Goal: Navigation & Orientation: Find specific page/section

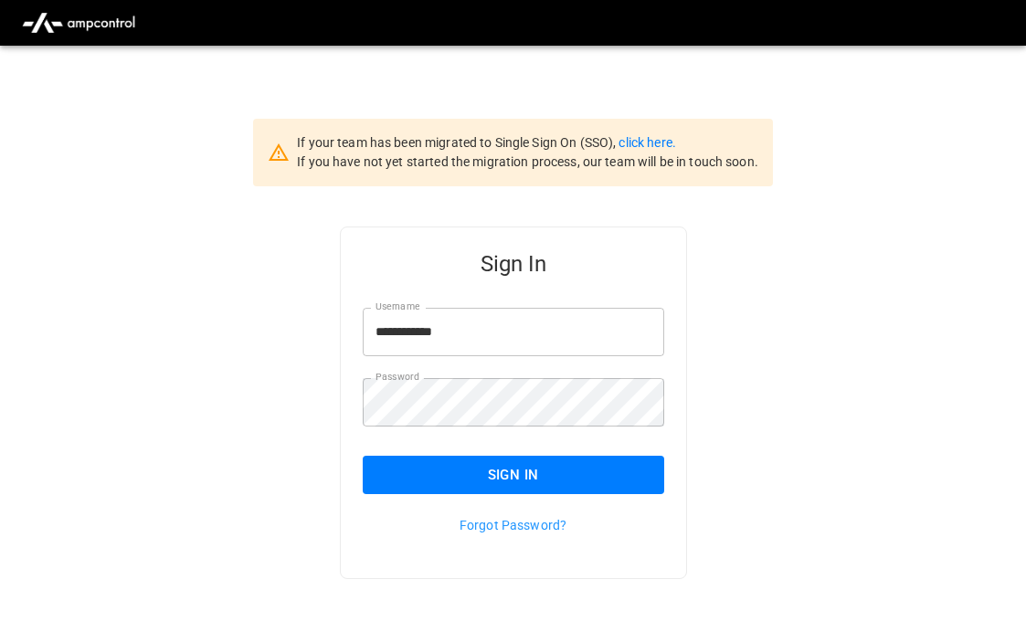
click at [530, 450] on div "Sign In" at bounding box center [502, 461] width 323 height 68
click at [530, 471] on button "Sign In" at bounding box center [514, 475] width 302 height 38
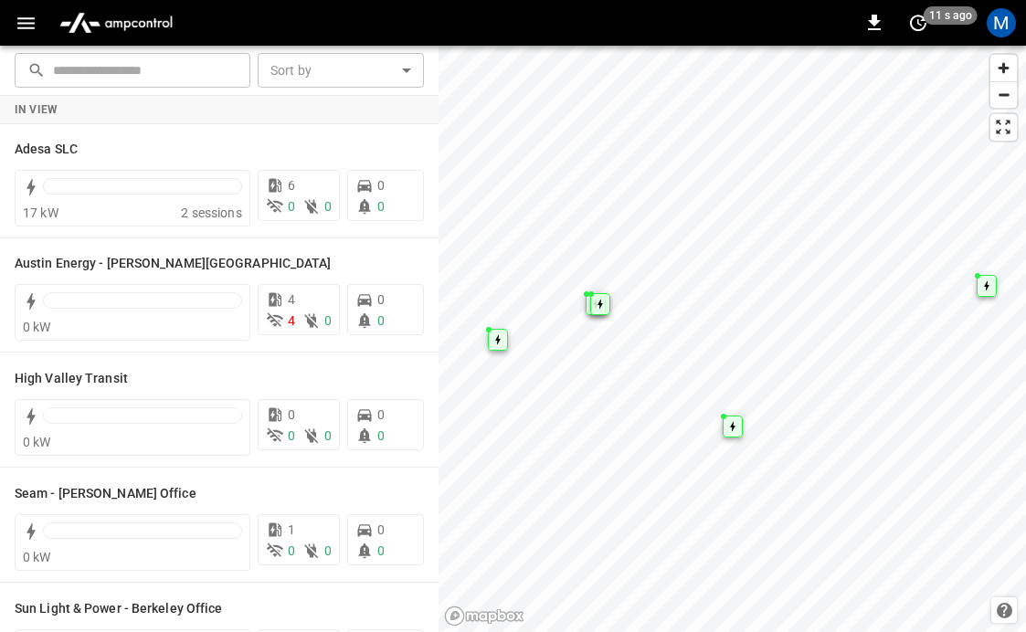
click at [331, 76] on body "0 11 s ago M ​ ​ Sort by ​ Sort by In View Adesa SLC 17 kW 2 sessions 6 0 0 0 0…" at bounding box center [513, 316] width 1026 height 632
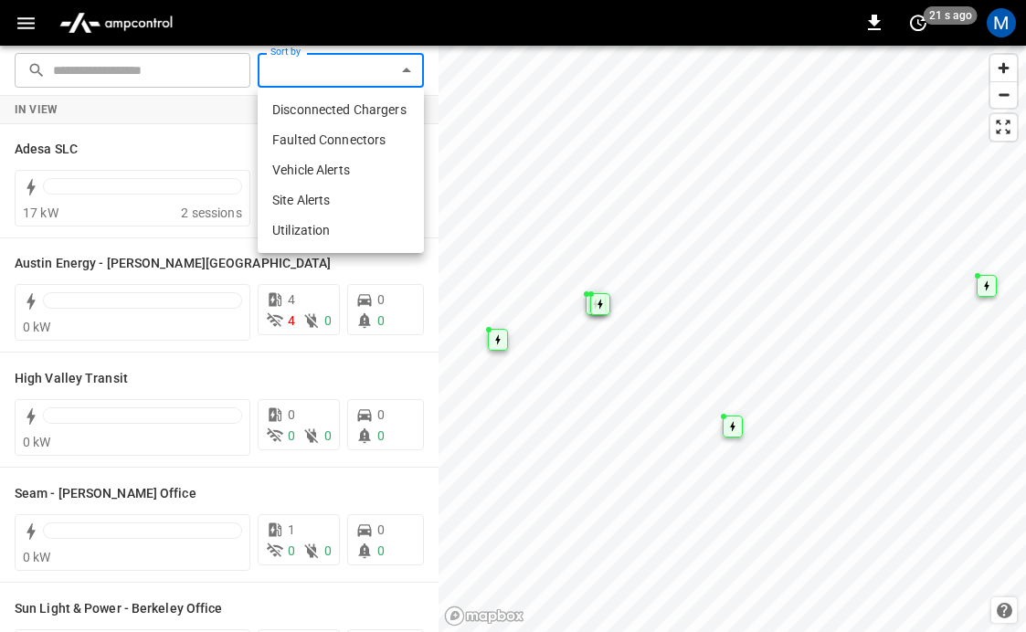
click at [154, 134] on div at bounding box center [513, 316] width 1026 height 632
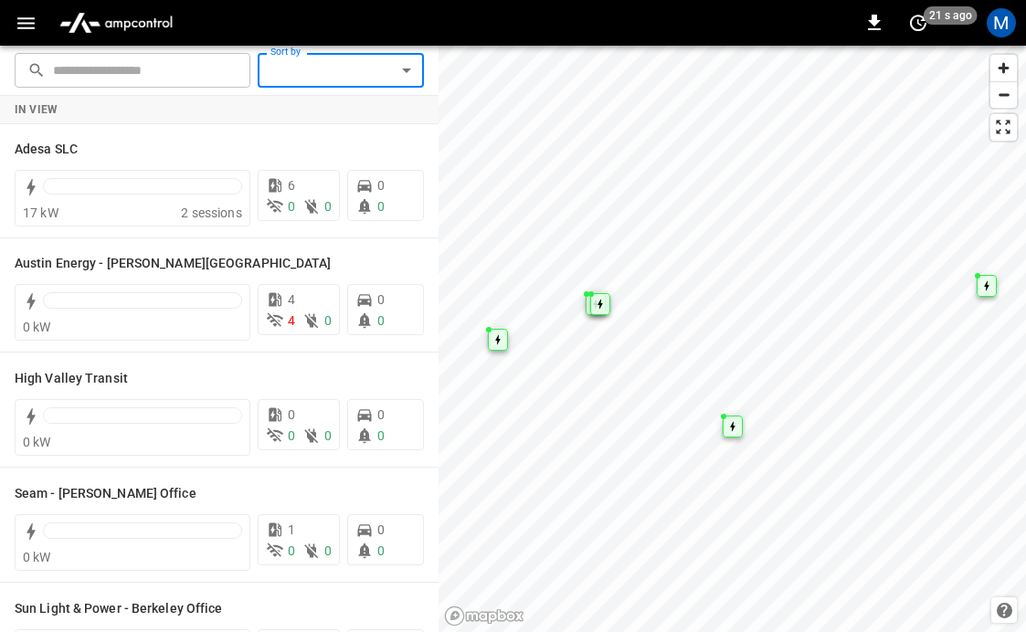
click at [132, 27] on img "menu" at bounding box center [116, 22] width 128 height 35
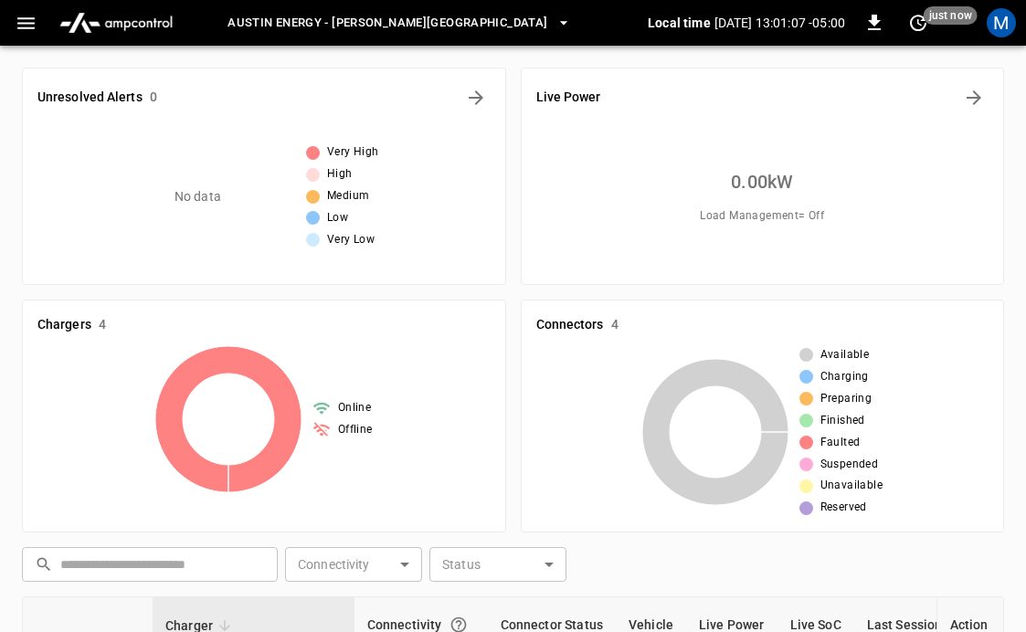
click at [348, 30] on span "Austin Energy - Decker Creek Power Station" at bounding box center [388, 23] width 320 height 21
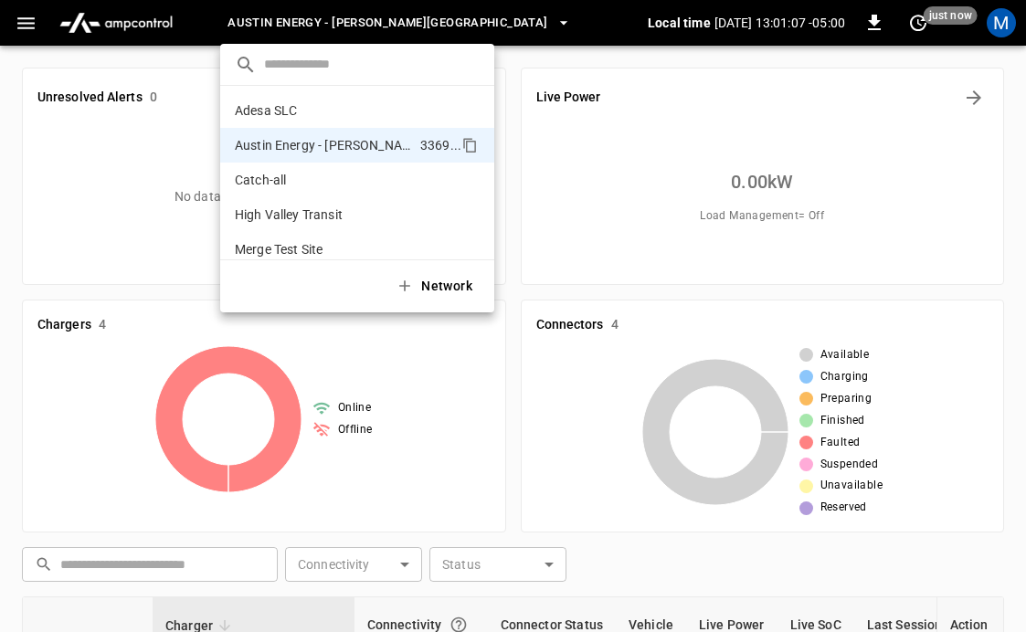
scroll to position [29, 0]
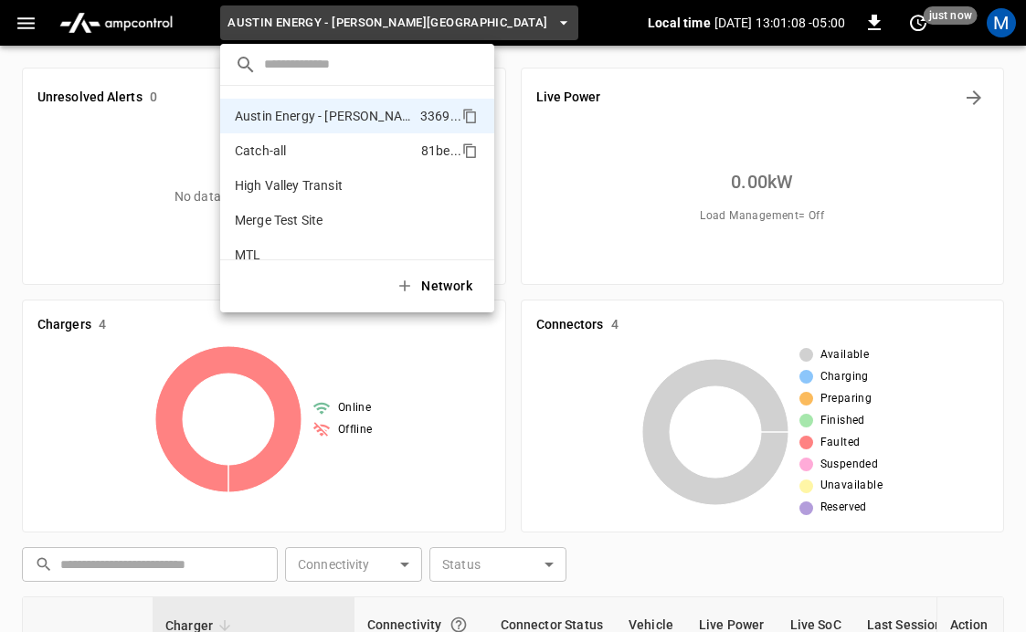
click at [307, 147] on p "Catch-all" at bounding box center [324, 151] width 179 height 18
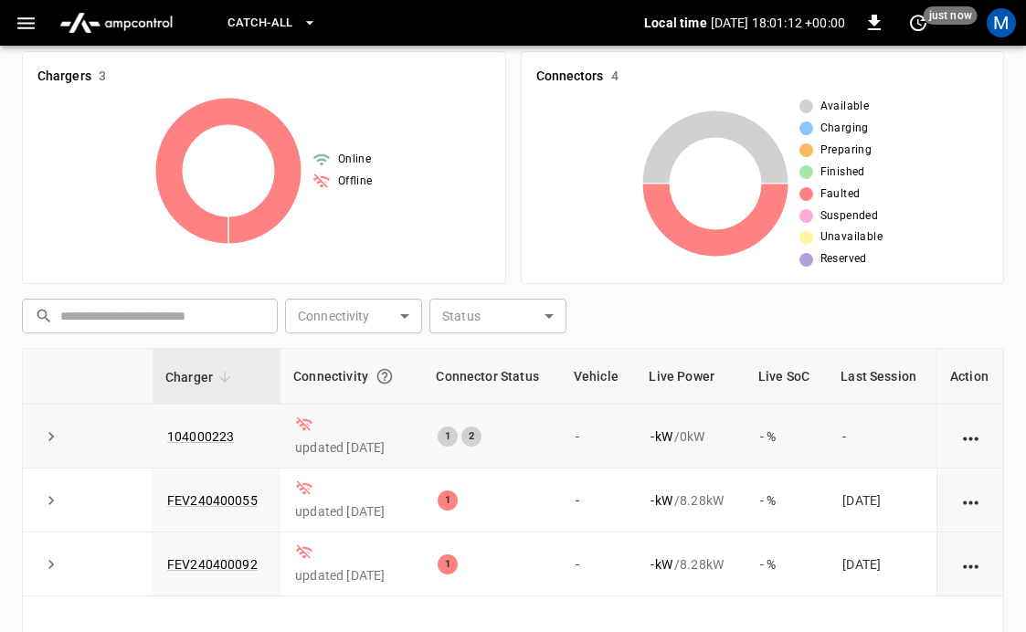
scroll to position [0, 0]
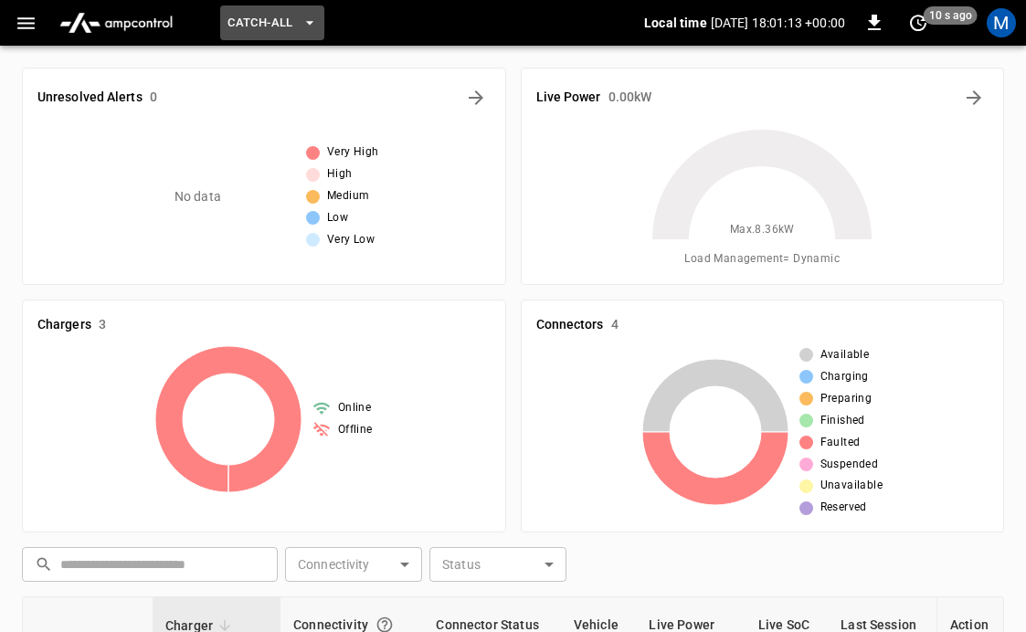
click at [289, 22] on span "Catch-all" at bounding box center [260, 23] width 65 height 21
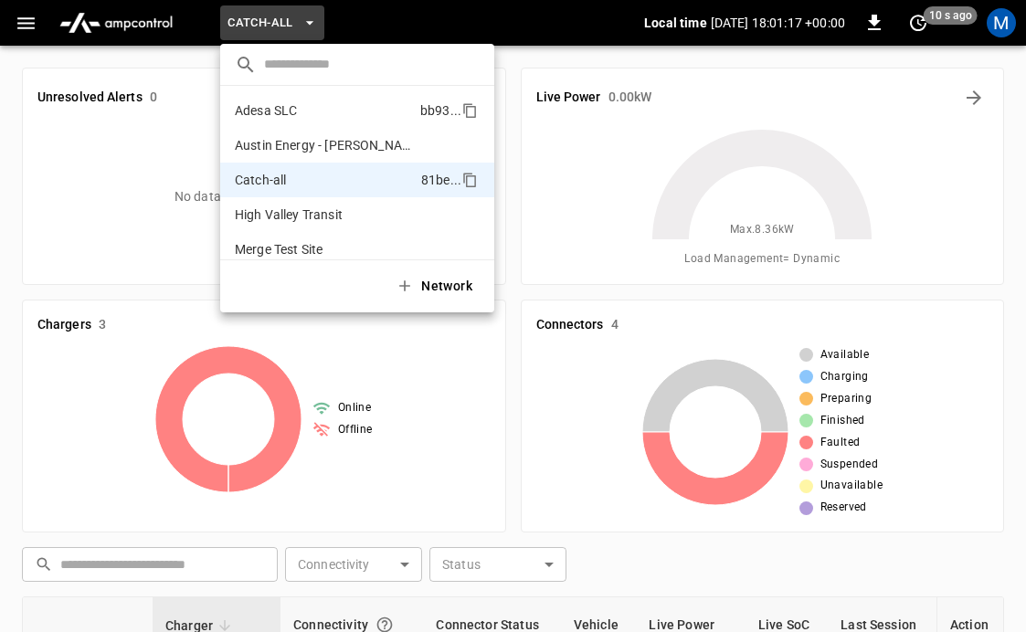
click at [256, 120] on p "Adesa SLC" at bounding box center [324, 110] width 178 height 18
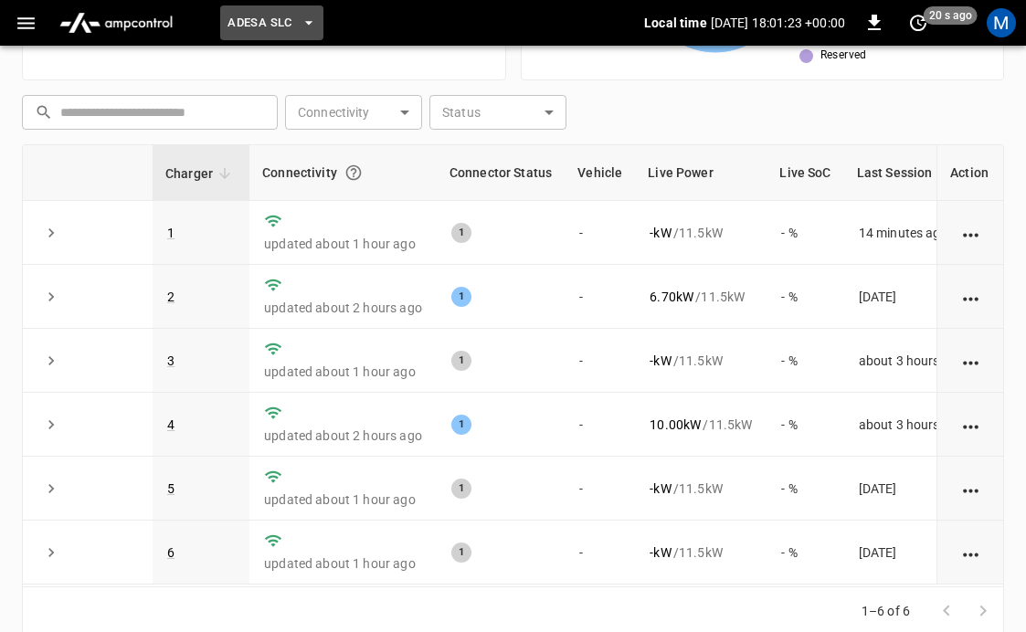
click at [298, 21] on button "Adesa SLC" at bounding box center [271, 23] width 102 height 36
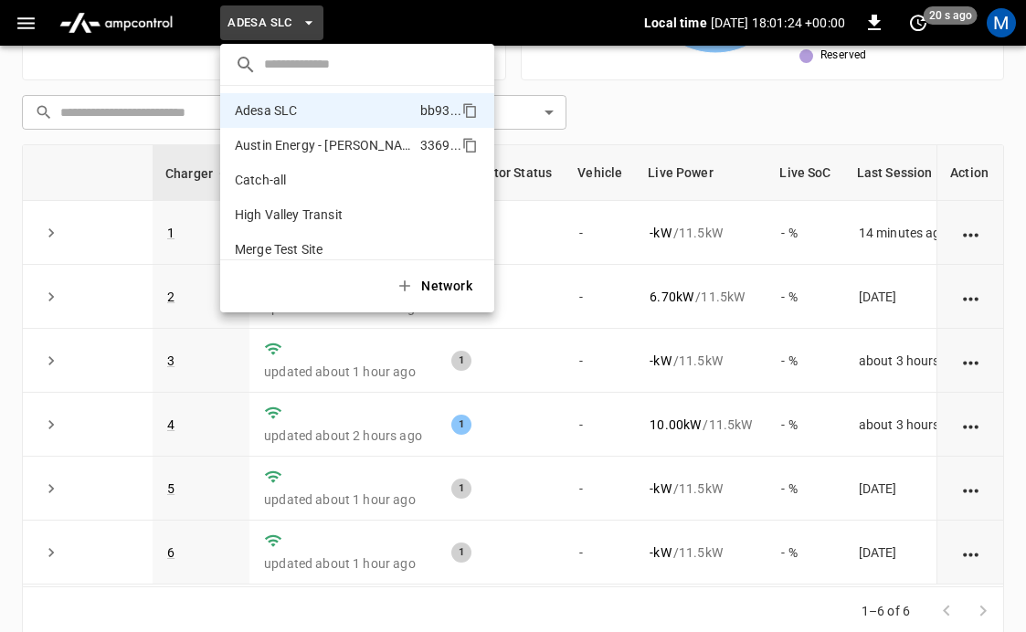
click at [283, 141] on p "Austin Energy - Decker Creek Power Station" at bounding box center [324, 145] width 178 height 18
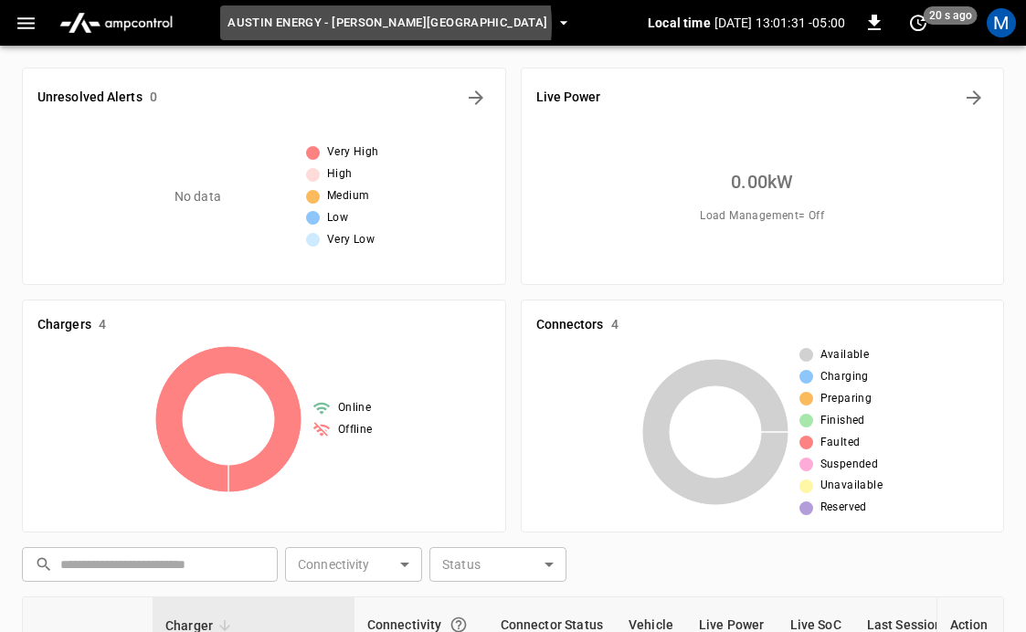
click at [381, 26] on span "Austin Energy - Decker Creek Power Station" at bounding box center [388, 23] width 320 height 21
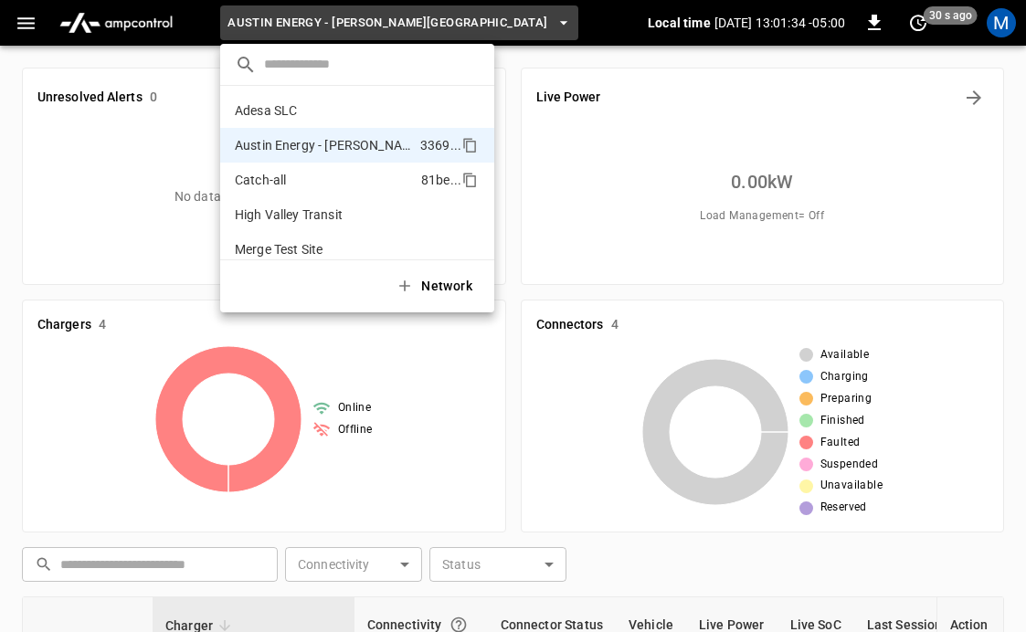
click at [274, 183] on p "Catch-all" at bounding box center [324, 180] width 179 height 18
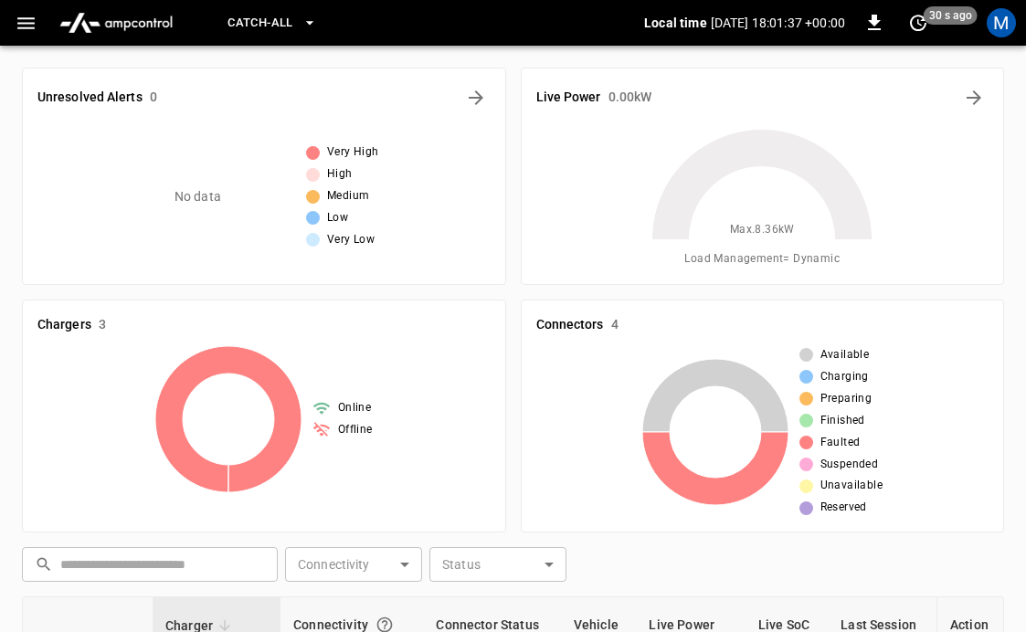
click at [303, 19] on icon "button" at bounding box center [310, 23] width 18 height 18
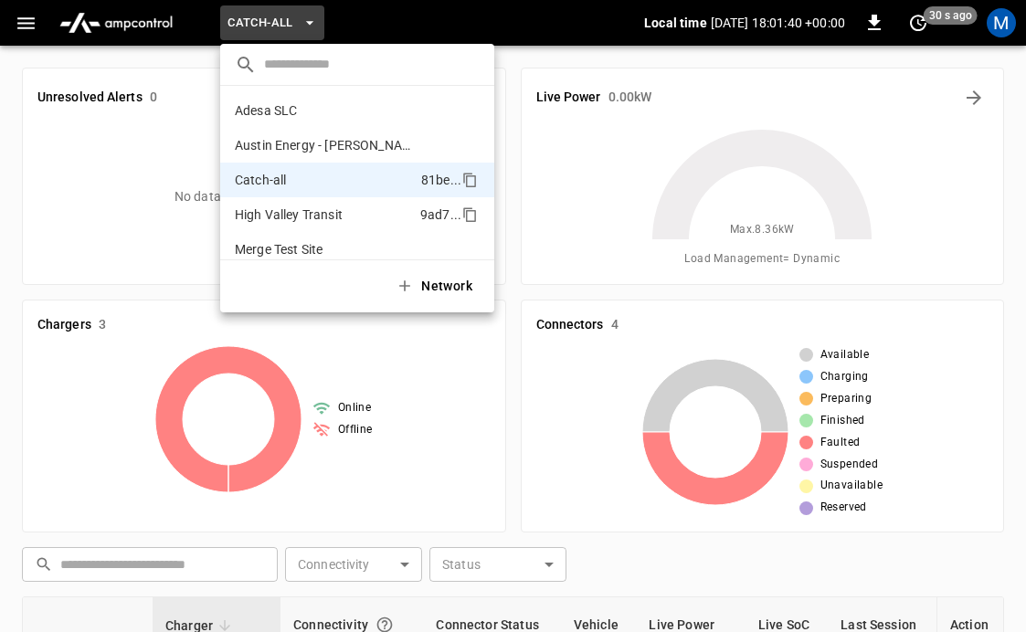
click at [300, 217] on p "High Valley Transit" at bounding box center [324, 215] width 178 height 18
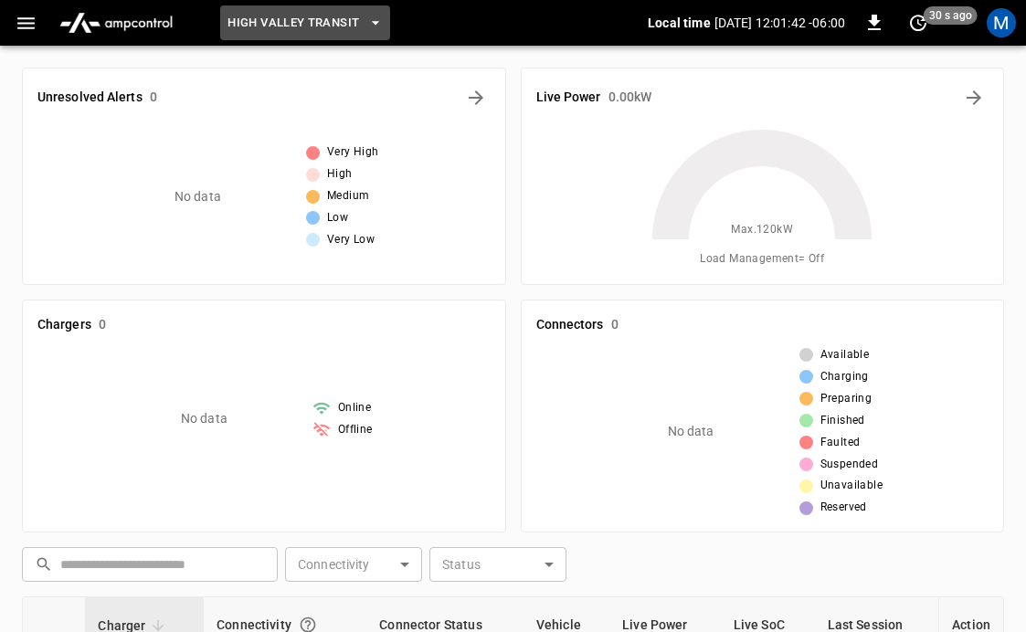
click at [286, 24] on span "High Valley Transit" at bounding box center [294, 23] width 132 height 21
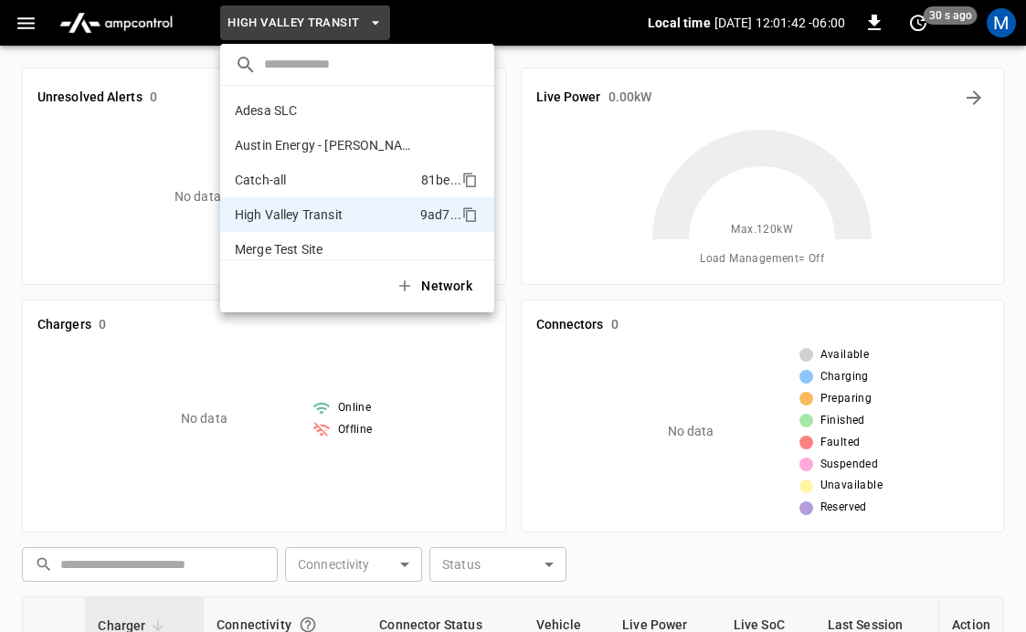
scroll to position [99, 0]
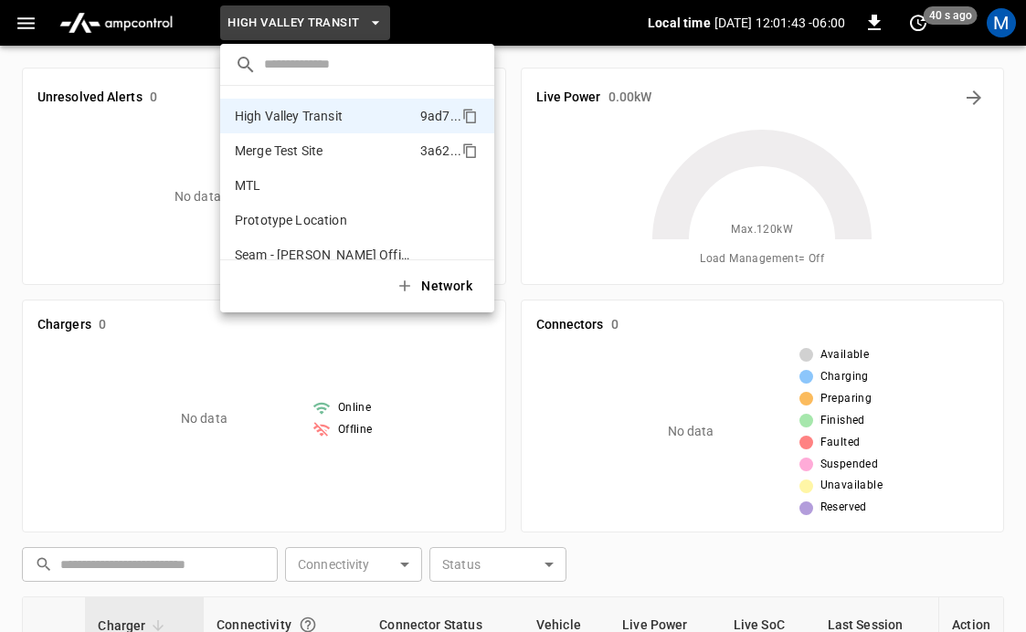
click at [283, 155] on p "Merge Test Site" at bounding box center [324, 151] width 178 height 18
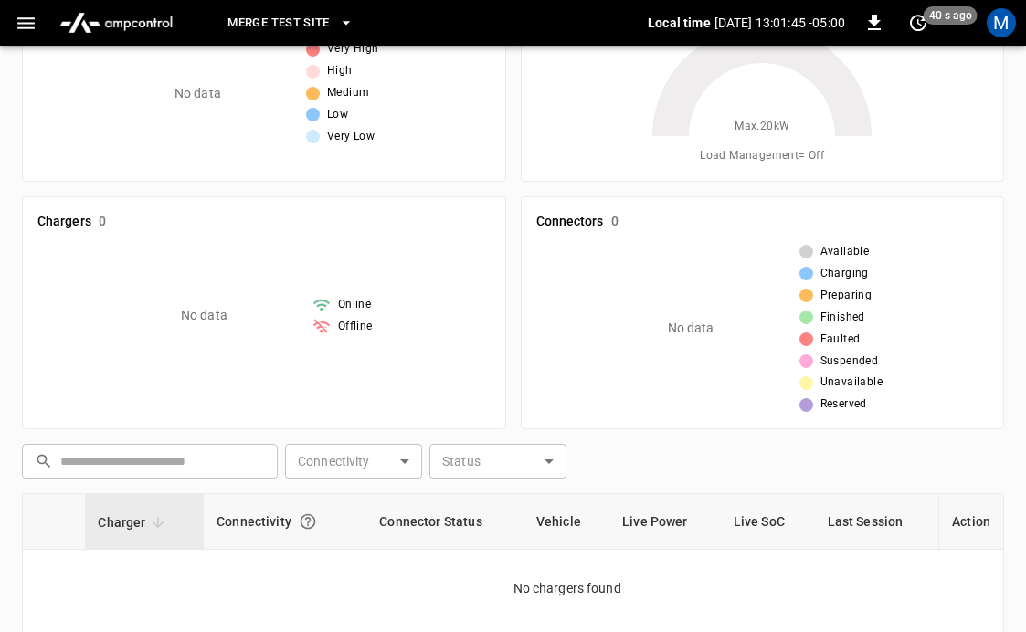
scroll to position [0, 0]
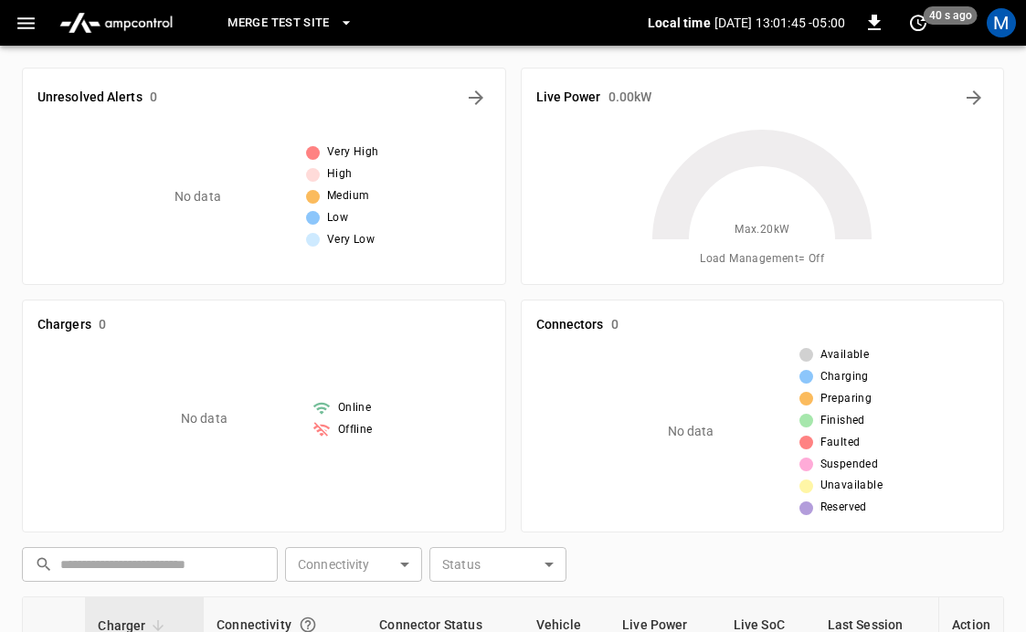
click at [290, 28] on span "Merge Test Site" at bounding box center [279, 23] width 102 height 21
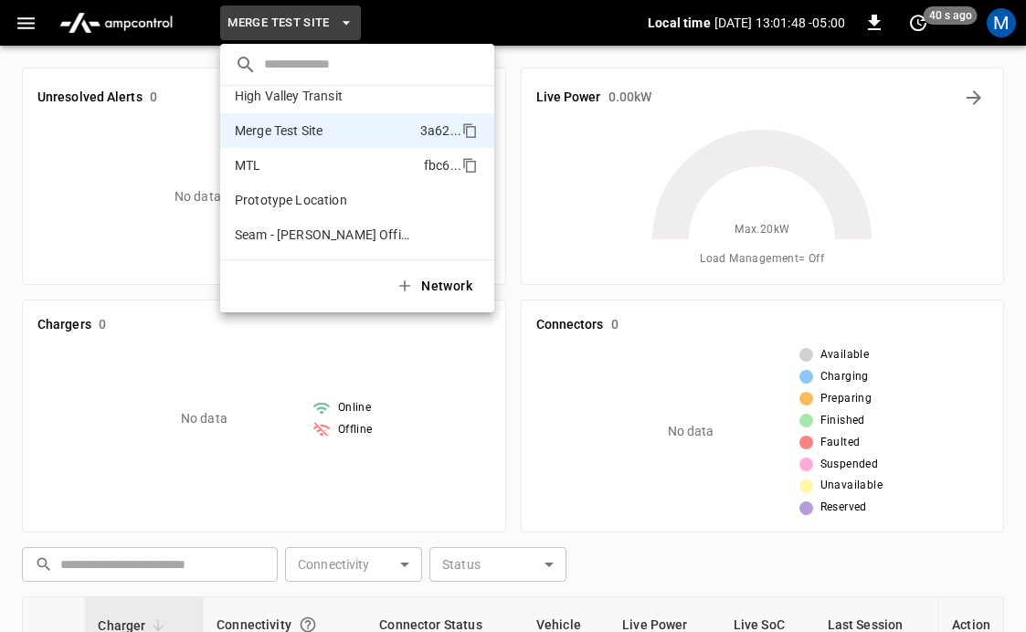
click at [248, 161] on p "MTL" at bounding box center [326, 165] width 182 height 18
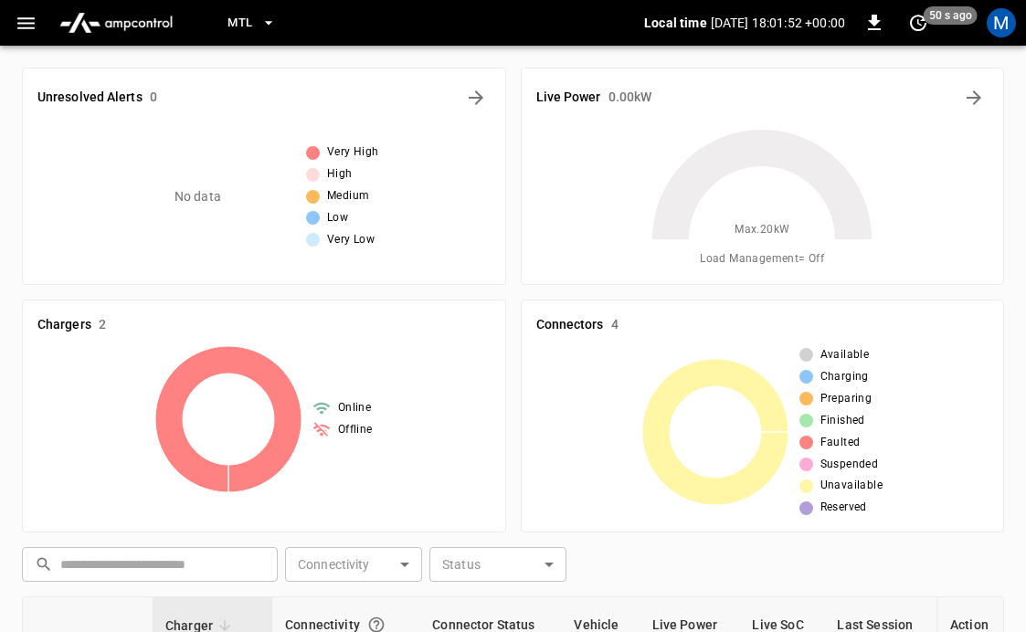
click at [267, 23] on icon "button" at bounding box center [268, 23] width 18 height 18
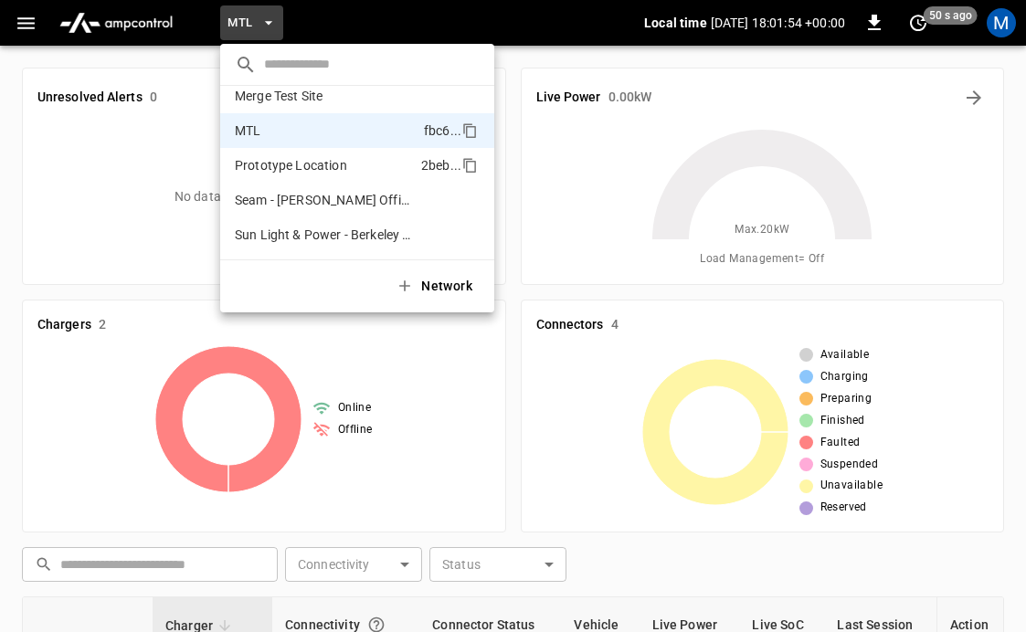
click at [274, 171] on p "Prototype Location" at bounding box center [324, 165] width 179 height 18
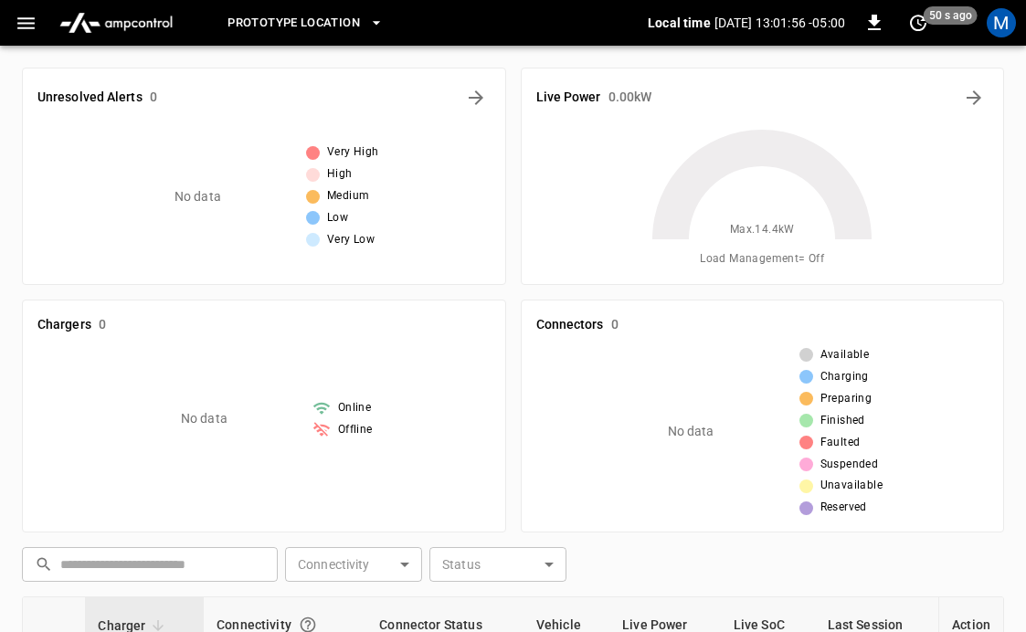
click at [298, 23] on span "Prototype Location" at bounding box center [294, 23] width 132 height 21
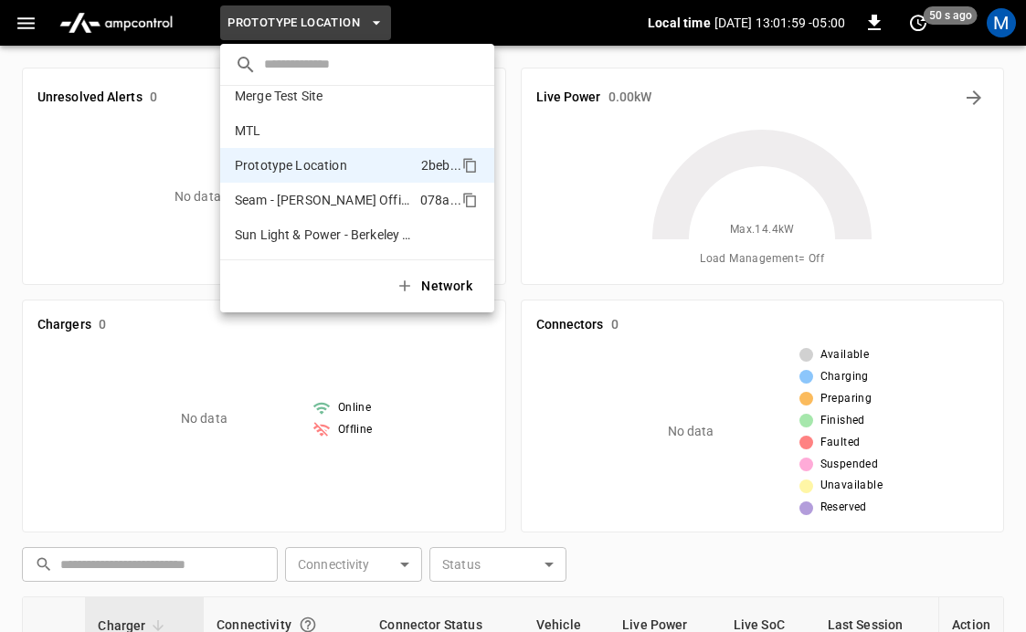
click at [293, 196] on p "Seam - Holbrook Office" at bounding box center [324, 200] width 178 height 18
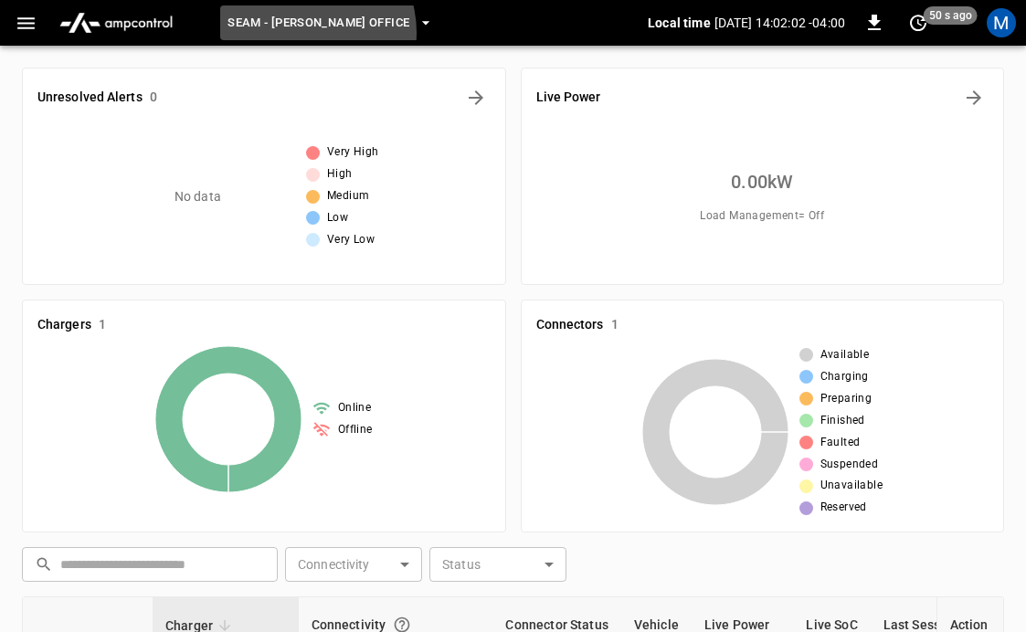
click at [301, 33] on span "Seam - Holbrook Office" at bounding box center [319, 23] width 182 height 21
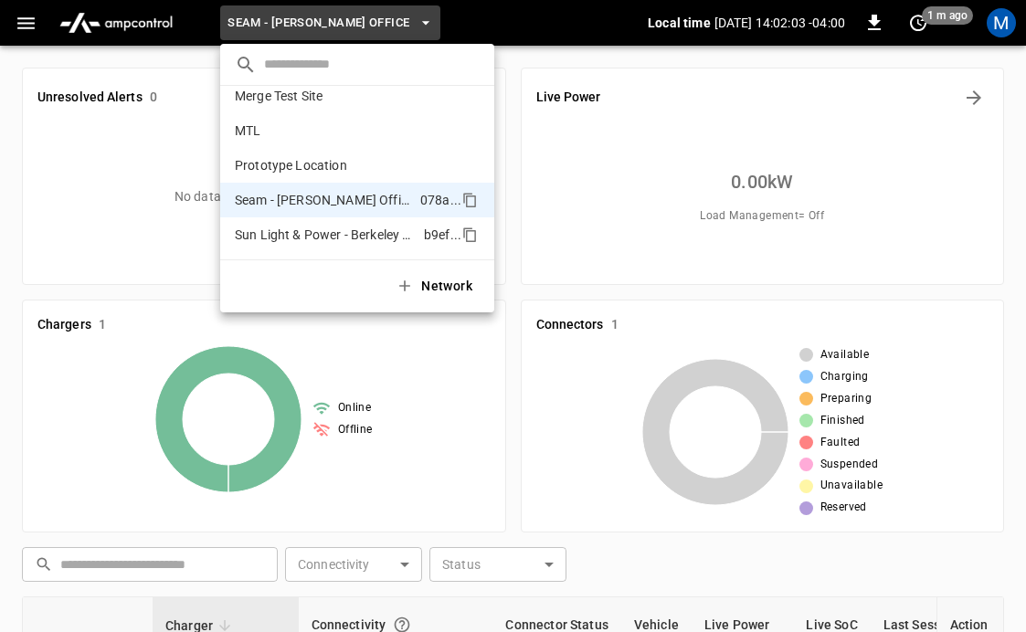
click at [292, 227] on p "Sun Light & Power - Berkeley Office" at bounding box center [326, 235] width 182 height 18
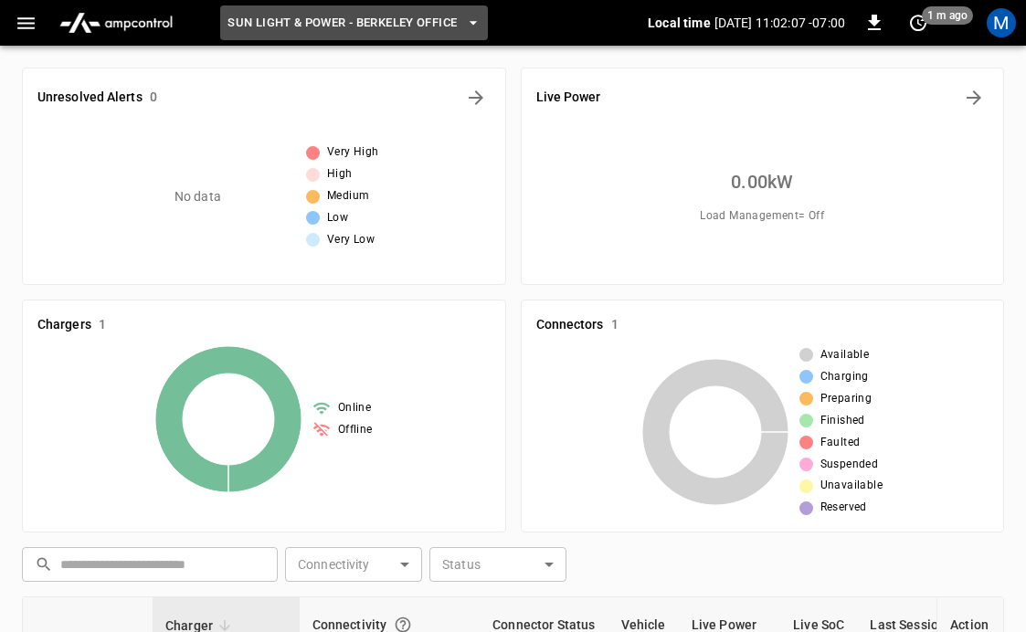
click at [323, 28] on span "Sun Light & Power - Berkeley Office" at bounding box center [342, 23] width 229 height 21
